Goal: Task Accomplishment & Management: Use online tool/utility

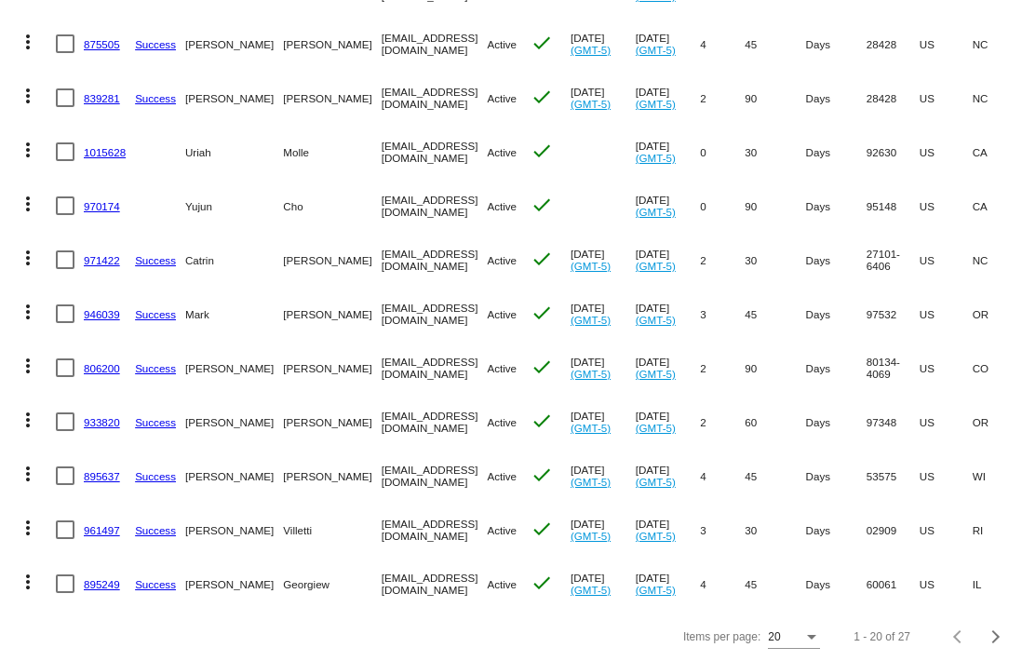
scroll to position [717, 0]
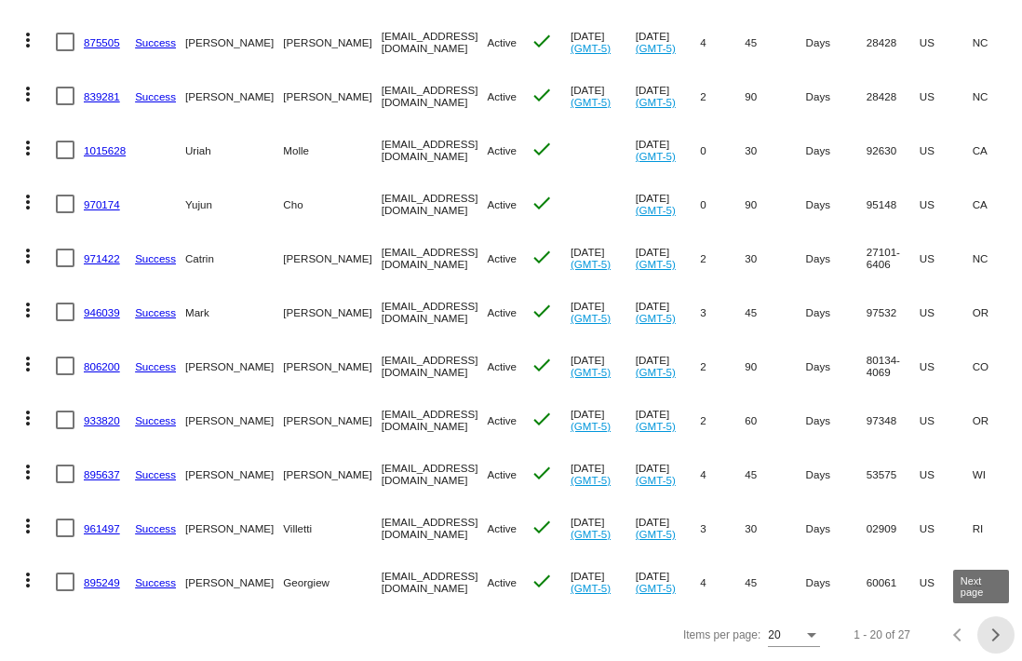
click at [987, 637] on div "Next page" at bounding box center [993, 634] width 13 height 13
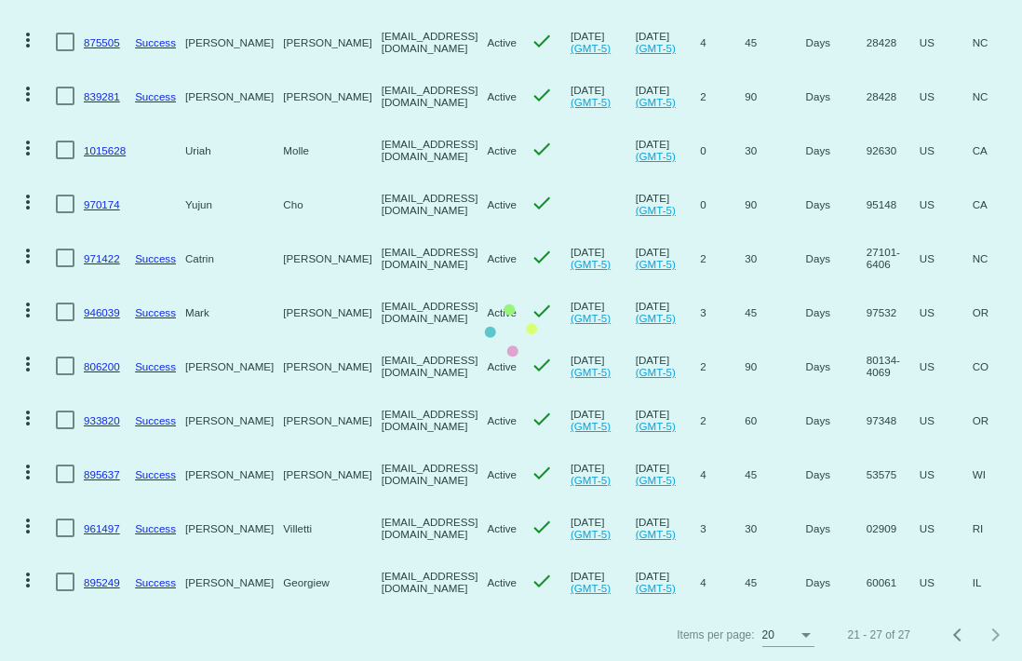
scroll to position [15, 0]
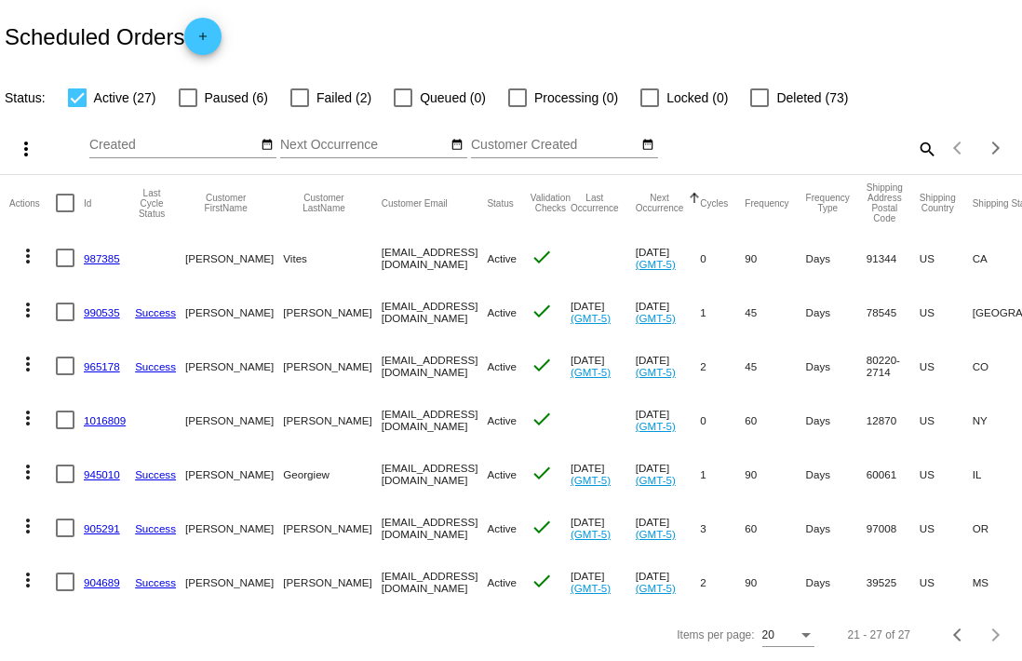
click at [102, 576] on link "904689" at bounding box center [102, 582] width 36 height 12
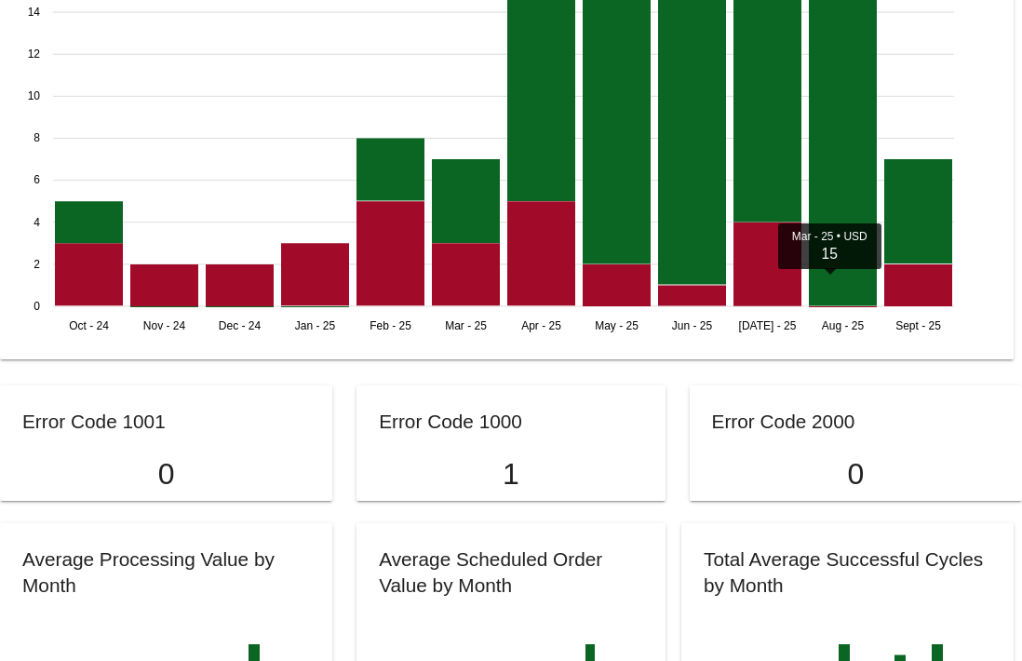
scroll to position [709, 0]
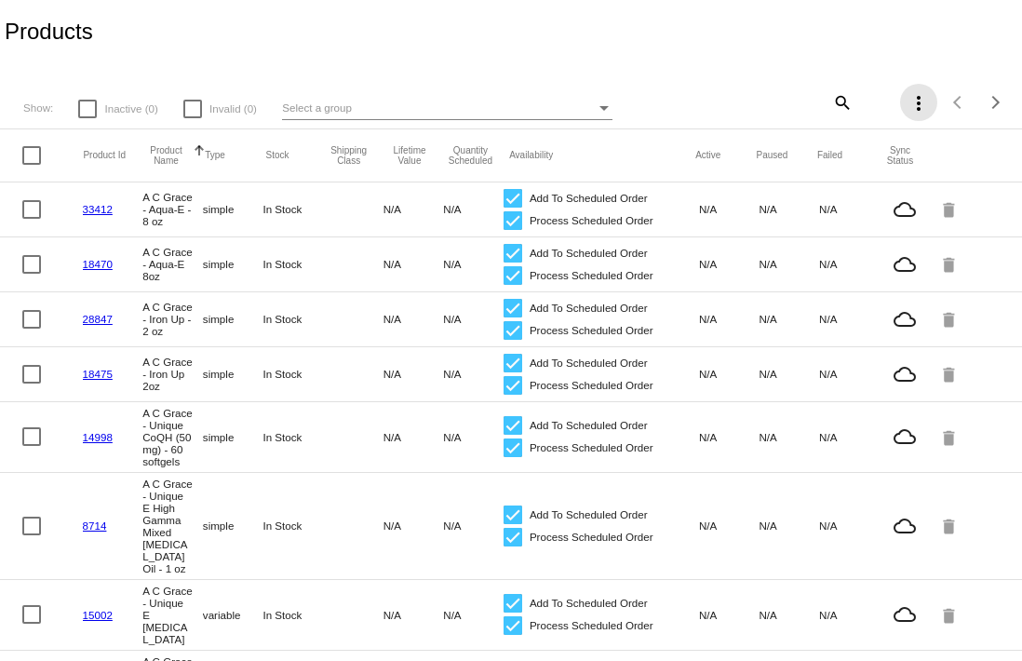
click at [908, 104] on mat-icon "more_vert" at bounding box center [919, 103] width 22 height 22
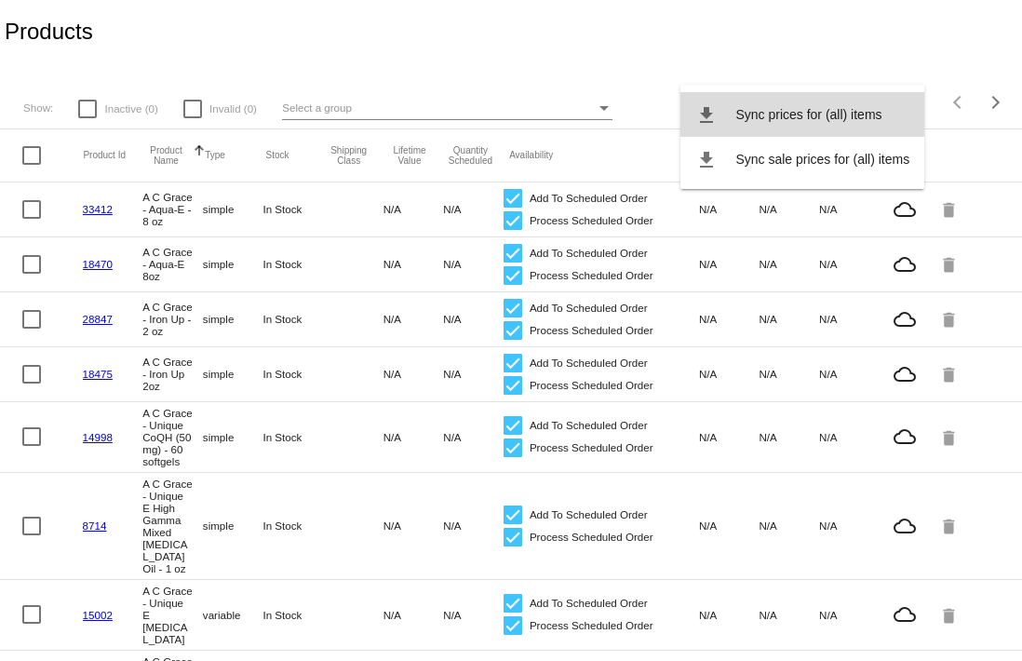
click at [881, 118] on span "Sync prices for (all) items" at bounding box center [809, 114] width 146 height 15
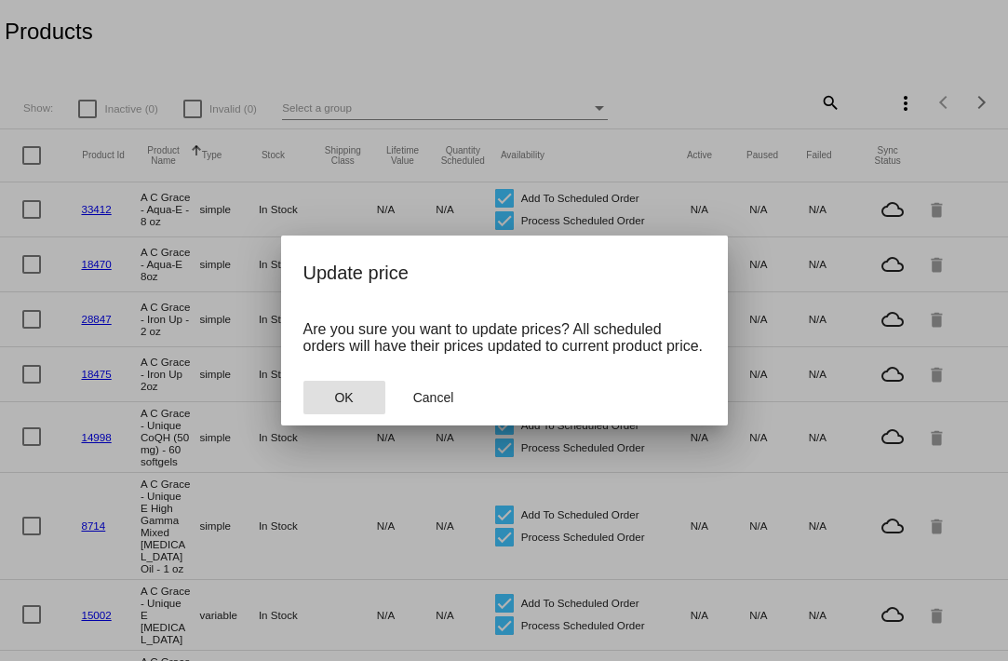
click at [350, 405] on span "OK" at bounding box center [343, 397] width 19 height 15
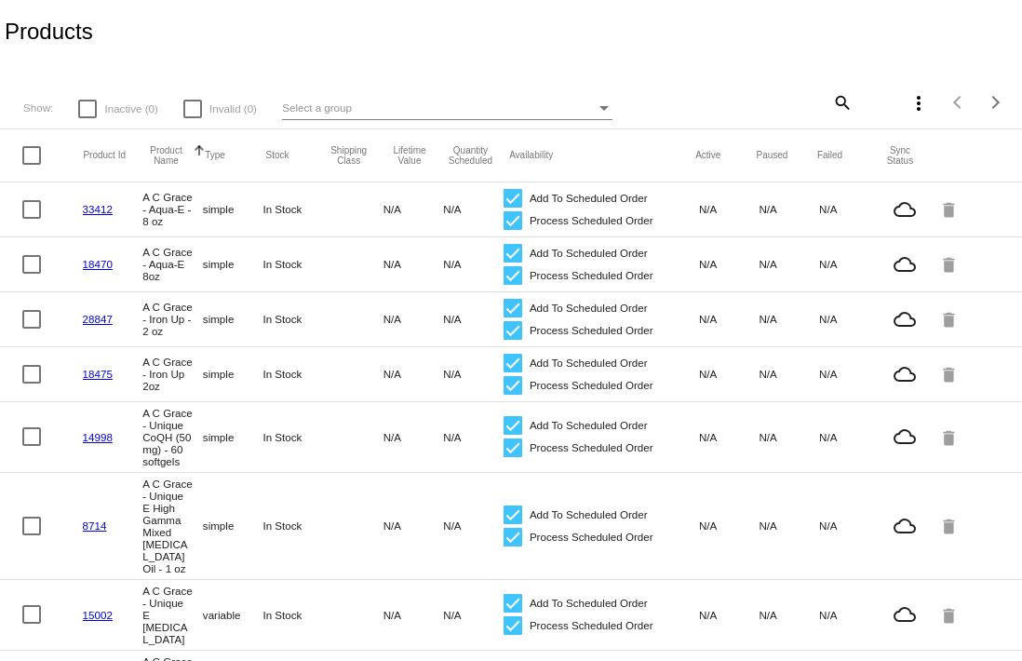
click at [908, 103] on mat-icon "more_vert" at bounding box center [919, 103] width 22 height 22
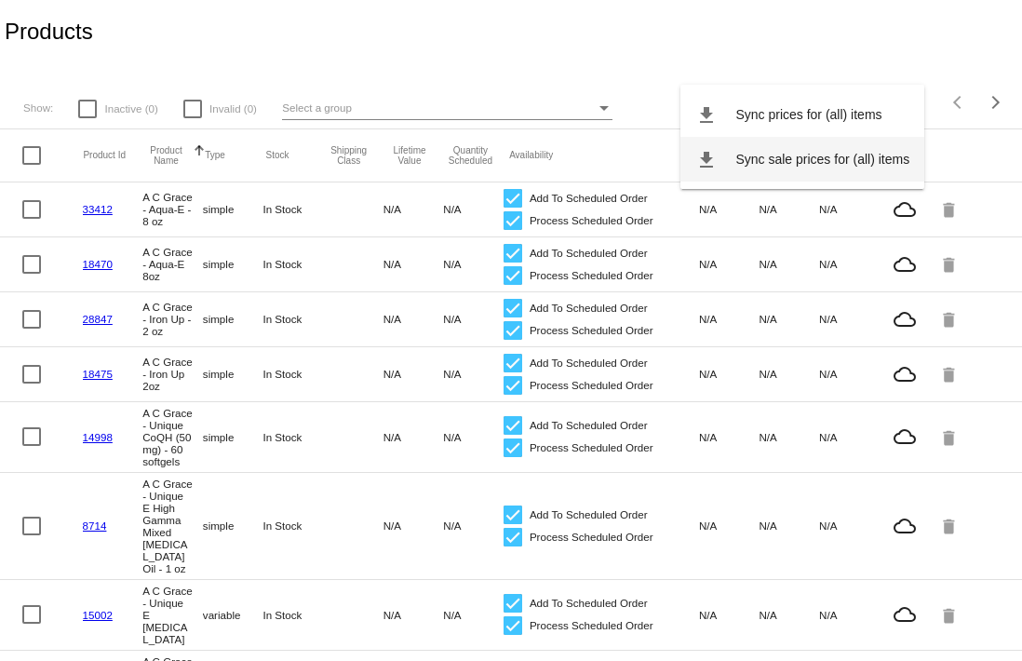
click at [817, 168] on button "file_download Sync sale prices for (all) items" at bounding box center [803, 159] width 245 height 45
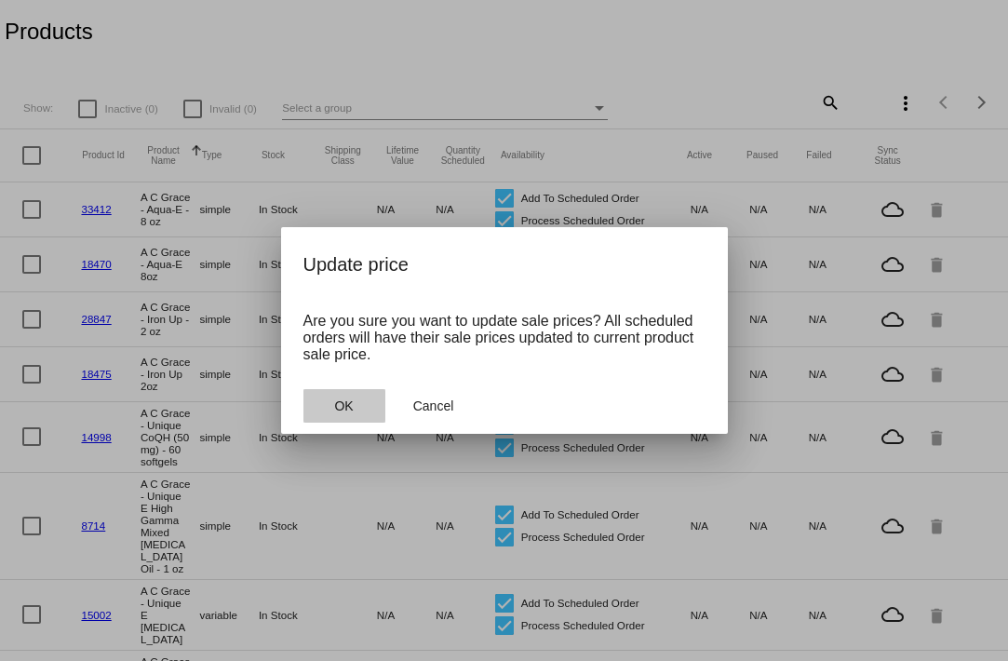
click at [361, 411] on button "OK" at bounding box center [345, 406] width 82 height 34
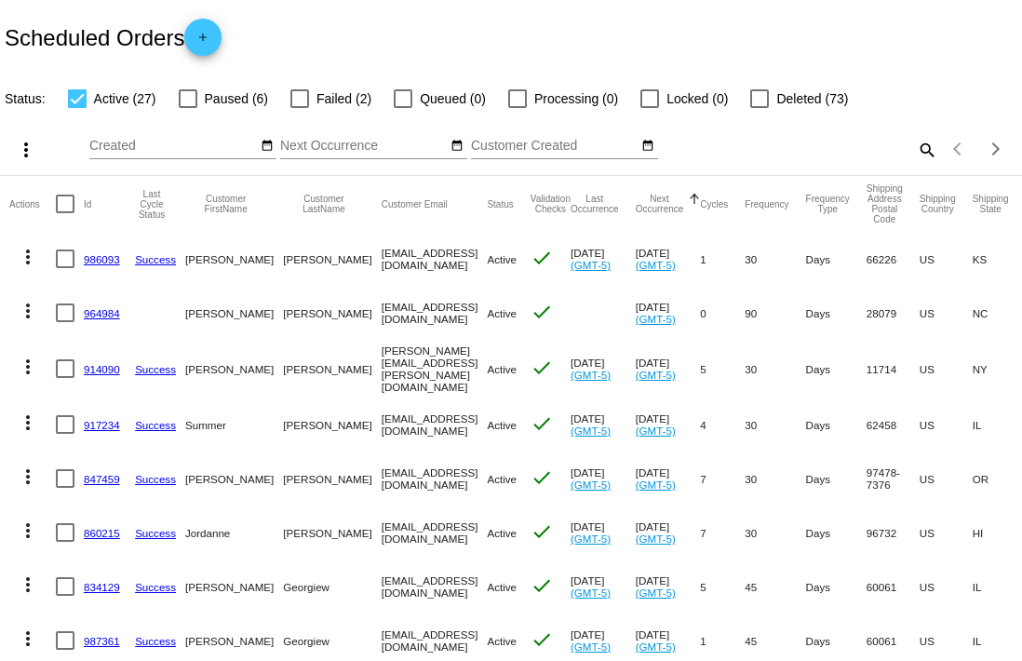
scroll to position [717, 0]
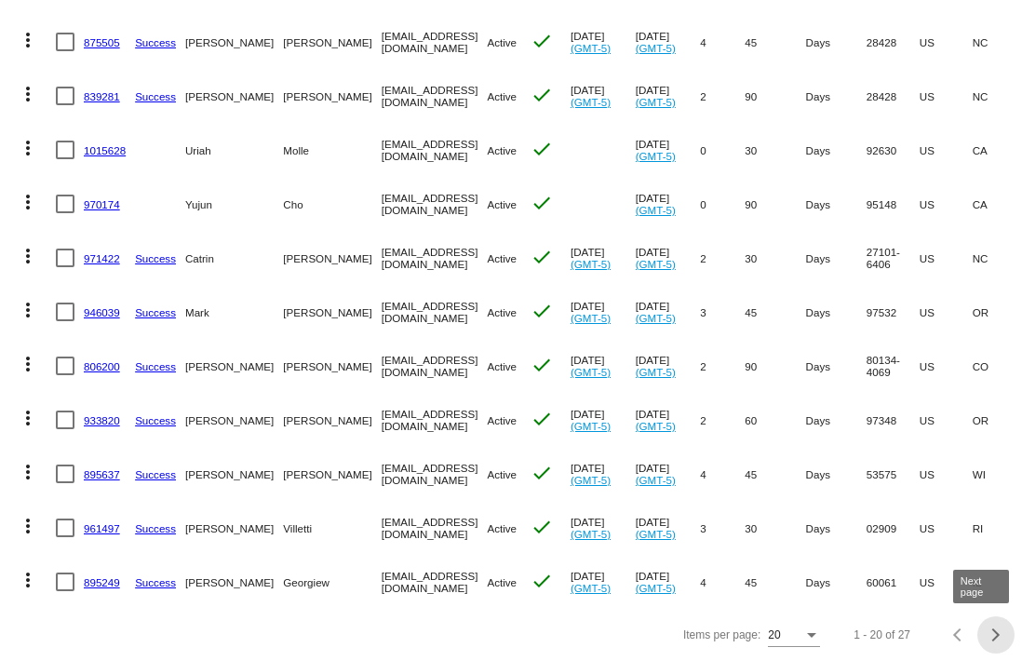
click at [985, 637] on span "Next page" at bounding box center [996, 634] width 37 height 9
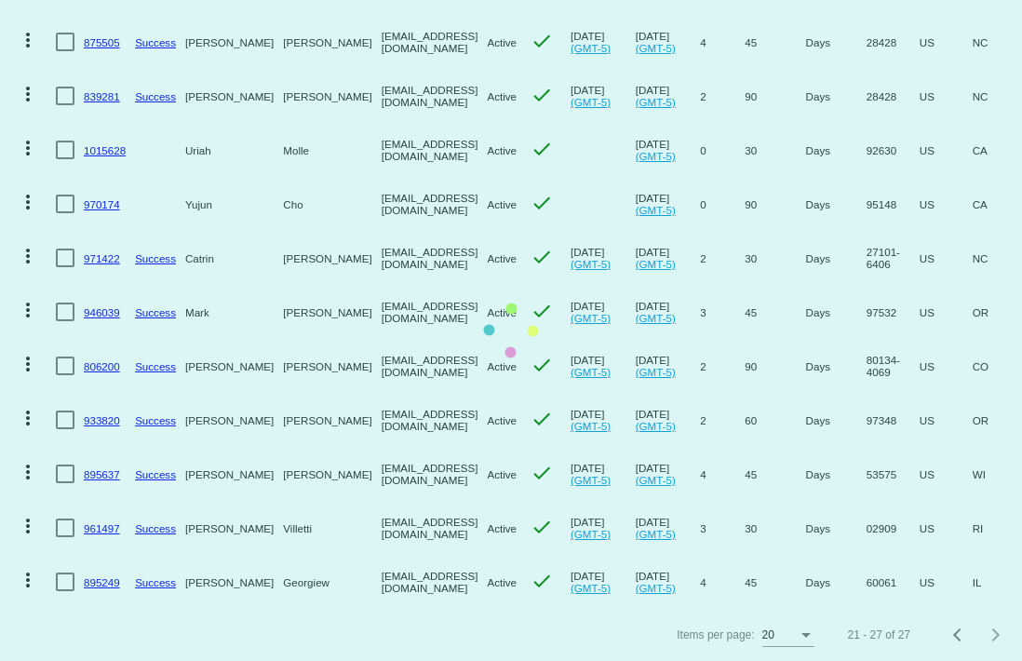
scroll to position [15, 0]
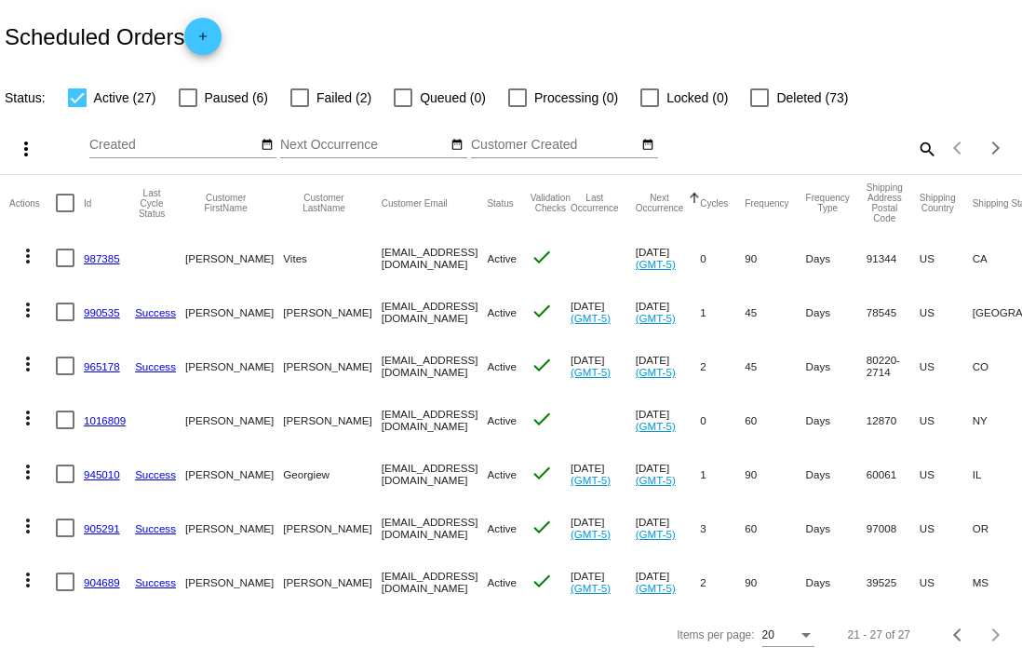
click at [104, 576] on link "904689" at bounding box center [102, 582] width 36 height 12
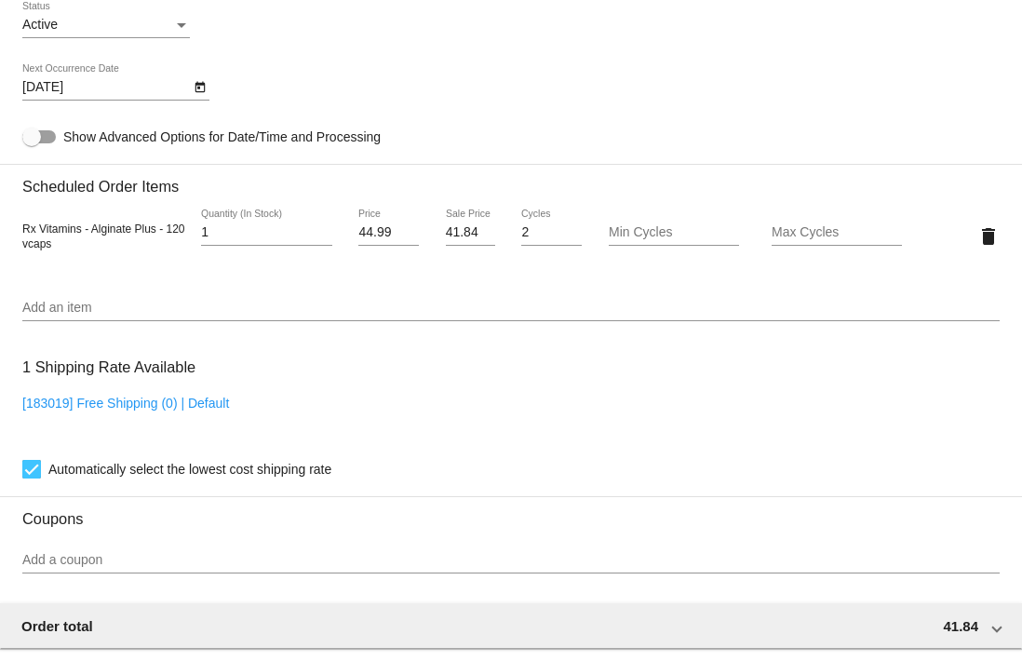
scroll to position [507, 0]
